Goal: Task Accomplishment & Management: Manage account settings

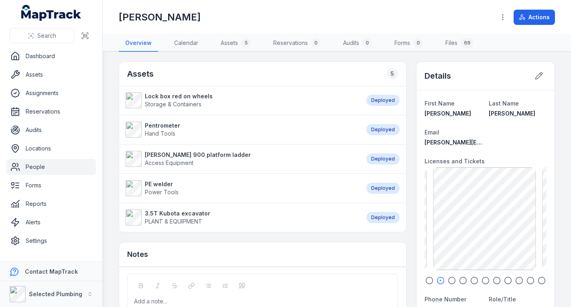
click at [426, 279] on icon "button" at bounding box center [430, 281] width 8 height 8
click at [427, 279] on icon "button" at bounding box center [430, 281] width 8 height 8
drag, startPoint x: 429, startPoint y: 252, endPoint x: 524, endPoint y: 253, distance: 94.3
click at [524, 253] on div "BP-EF Poly Weld exp [DATE] 1.57 MB" at bounding box center [473, 218] width 103 height 103
click at [484, 246] on div at bounding box center [484, 210] width 16 height 72
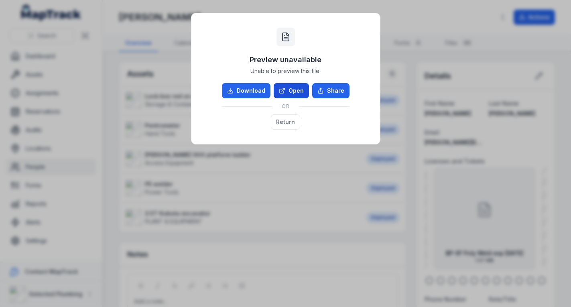
click at [286, 87] on link "Open" at bounding box center [291, 90] width 35 height 15
click at [282, 122] on button "Return" at bounding box center [285, 121] width 29 height 15
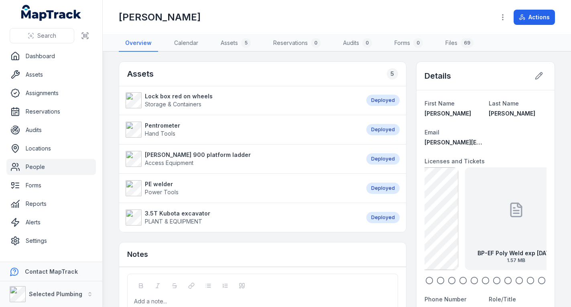
drag, startPoint x: 485, startPoint y: 222, endPoint x: 525, endPoint y: 220, distance: 39.4
click at [526, 221] on div "BP-EF Poly Weld exp [DATE] 1.57 MB" at bounding box center [516, 218] width 103 height 103
drag, startPoint x: 478, startPoint y: 223, endPoint x: 508, endPoint y: 226, distance: 30.6
click at [498, 226] on div at bounding box center [490, 210] width 16 height 72
drag, startPoint x: 456, startPoint y: 227, endPoint x: 509, endPoint y: 235, distance: 54.0
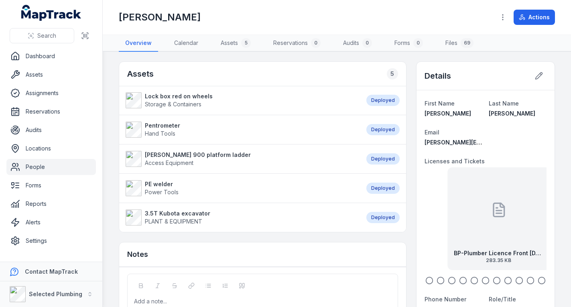
click at [506, 234] on div "BP-Plumber Licence Front [DATE] 283.35 KB" at bounding box center [499, 218] width 103 height 103
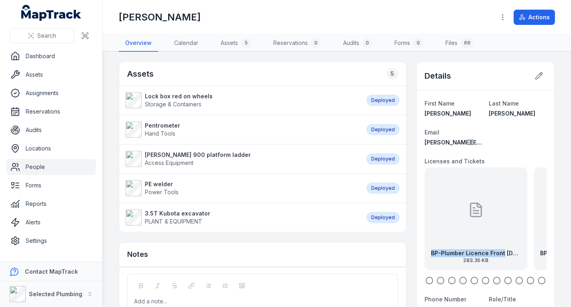
drag, startPoint x: 498, startPoint y: 234, endPoint x: 467, endPoint y: 231, distance: 30.7
click at [469, 233] on div "BP-Plumber Licence Front [DATE] 283.35 KB" at bounding box center [476, 218] width 103 height 103
click at [484, 226] on div at bounding box center [492, 210] width 16 height 72
drag, startPoint x: 503, startPoint y: 226, endPoint x: 481, endPoint y: 220, distance: 22.9
click at [479, 223] on div "BP-EF Poly Weld exp [DATE] 1.57 MB" at bounding box center [487, 218] width 103 height 103
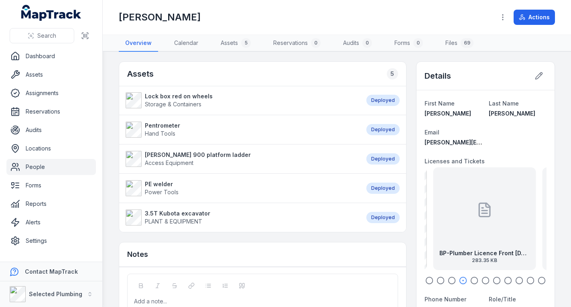
click at [501, 215] on div "BP-Plumber Licence Front [DATE] 283.35 KB" at bounding box center [484, 218] width 103 height 103
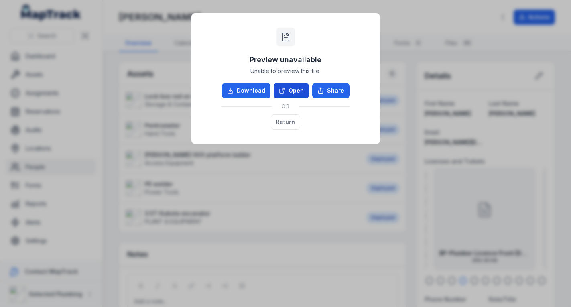
click at [288, 86] on link "Open" at bounding box center [291, 90] width 35 height 15
click at [289, 121] on button "Return" at bounding box center [285, 121] width 29 height 15
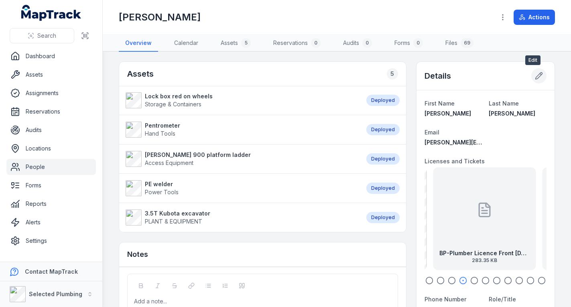
click at [537, 76] on button at bounding box center [539, 75] width 15 height 15
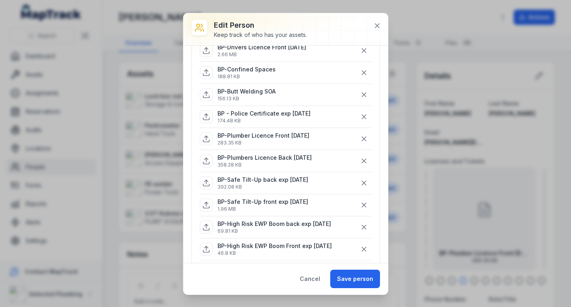
scroll to position [241, 0]
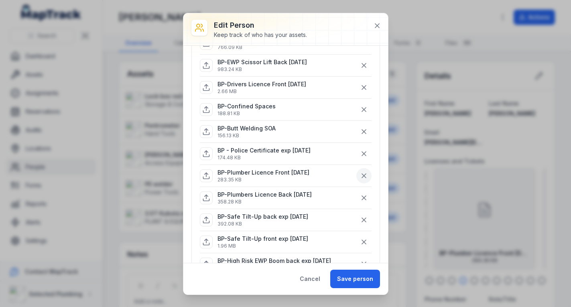
click at [360, 176] on icon "button" at bounding box center [364, 176] width 8 height 8
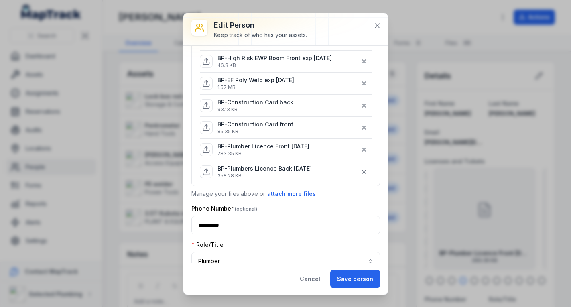
scroll to position [482, 0]
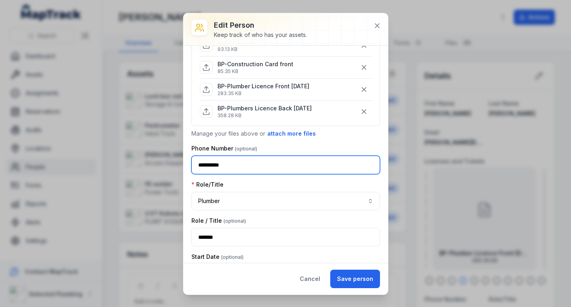
click at [212, 164] on input "**********" at bounding box center [286, 165] width 189 height 18
click at [224, 163] on input "**********" at bounding box center [286, 165] width 189 height 18
type input "**********"
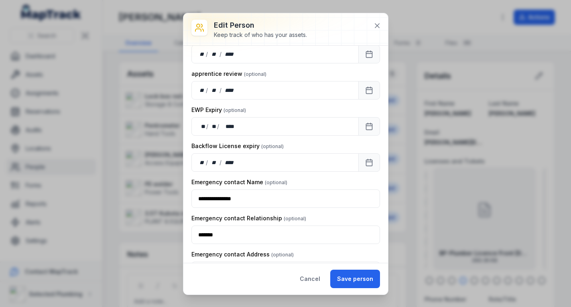
scroll to position [1325, 0]
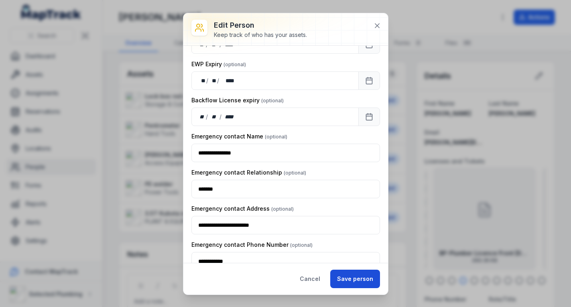
click at [355, 275] on button "Save person" at bounding box center [355, 279] width 50 height 18
